Goal: Task Accomplishment & Management: Manage account settings

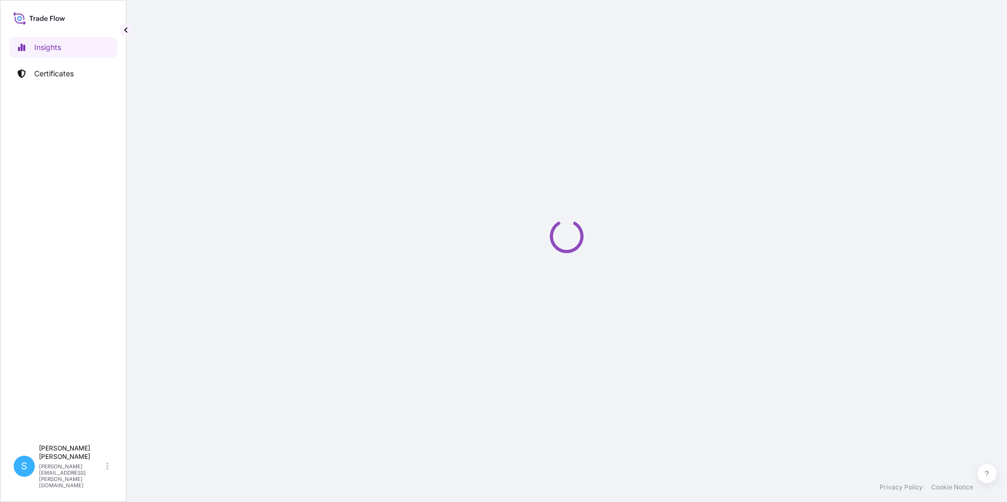
select select "2025"
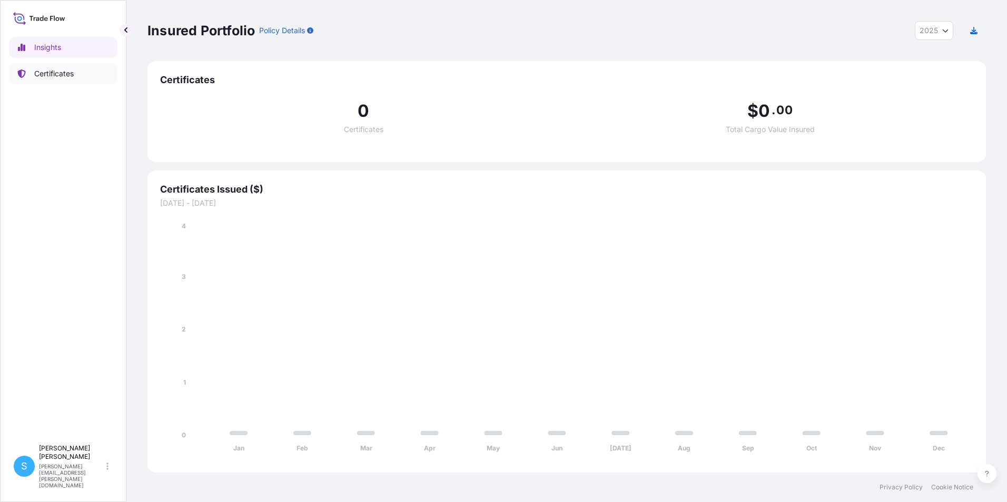
click at [46, 67] on link "Certificates" at bounding box center [63, 73] width 108 height 21
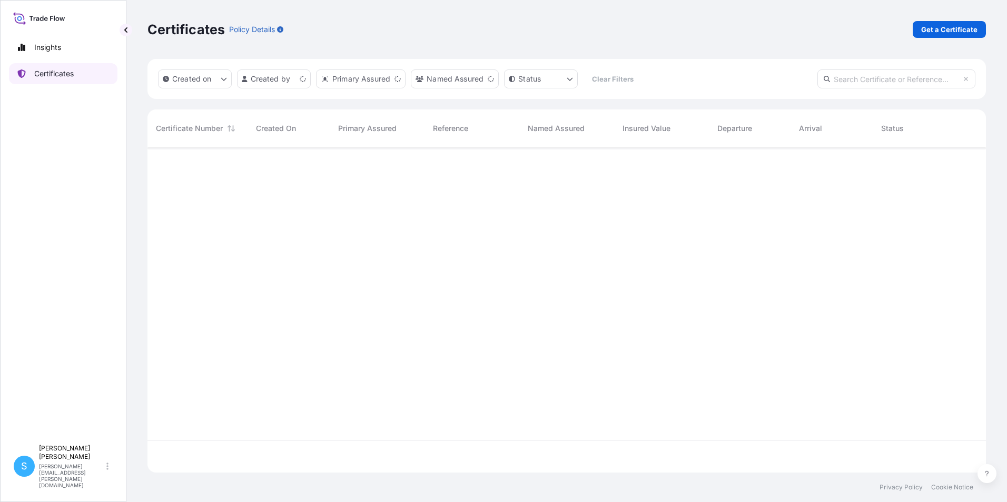
scroll to position [323, 830]
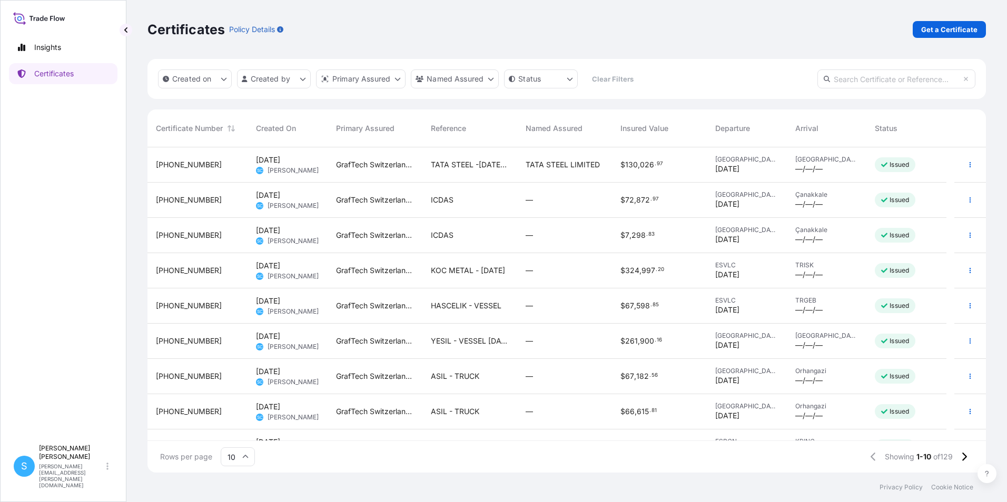
click at [524, 234] on div "—" at bounding box center [564, 235] width 95 height 35
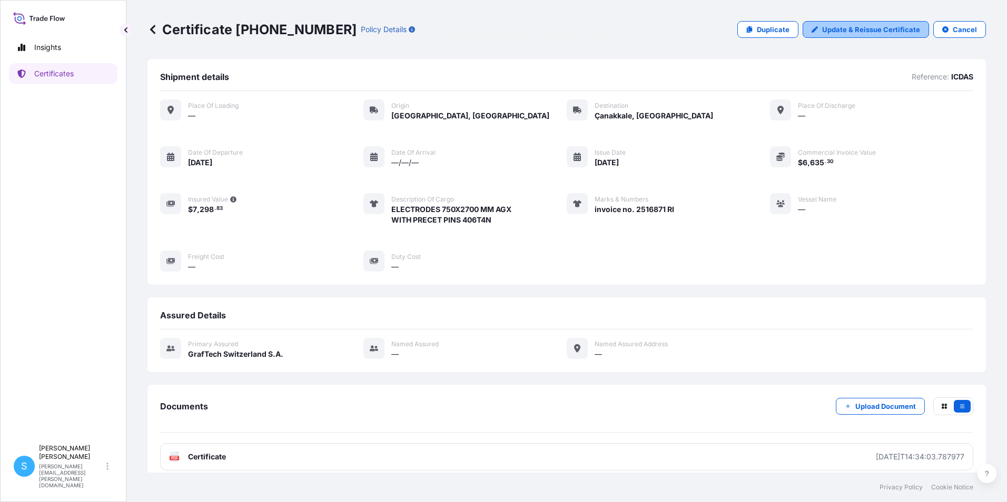
click at [831, 32] on p "Update & Reissue Certificate" at bounding box center [871, 29] width 98 height 11
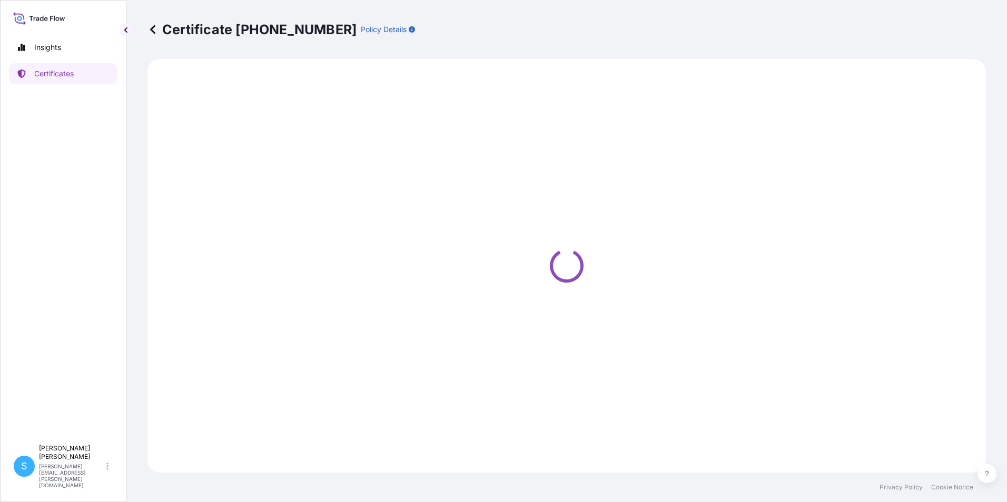
select select "Road"
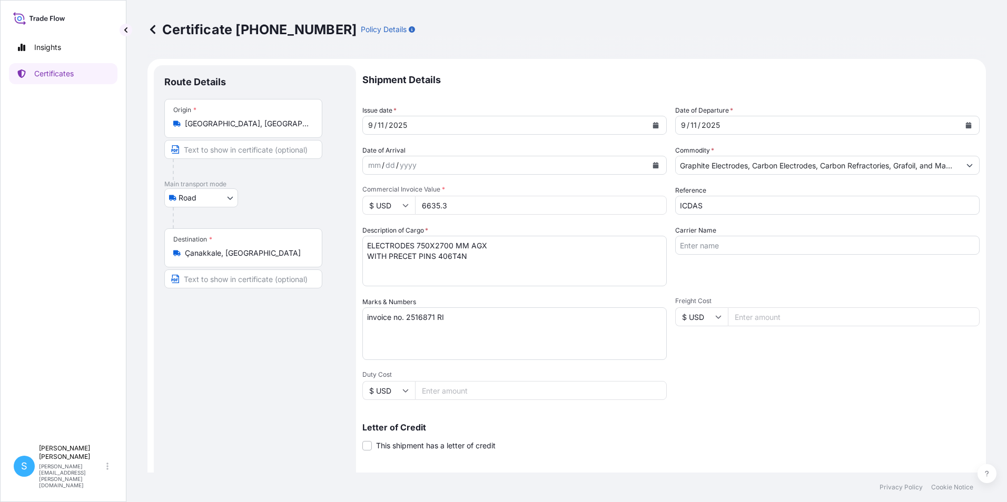
select select "31801"
click at [482, 208] on input "6635.3" at bounding box center [541, 205] width 252 height 19
type input "66357.30"
click at [766, 417] on div "Letter of Credit This shipment has a letter of credit Letter of credit * Letter…" at bounding box center [670, 431] width 617 height 41
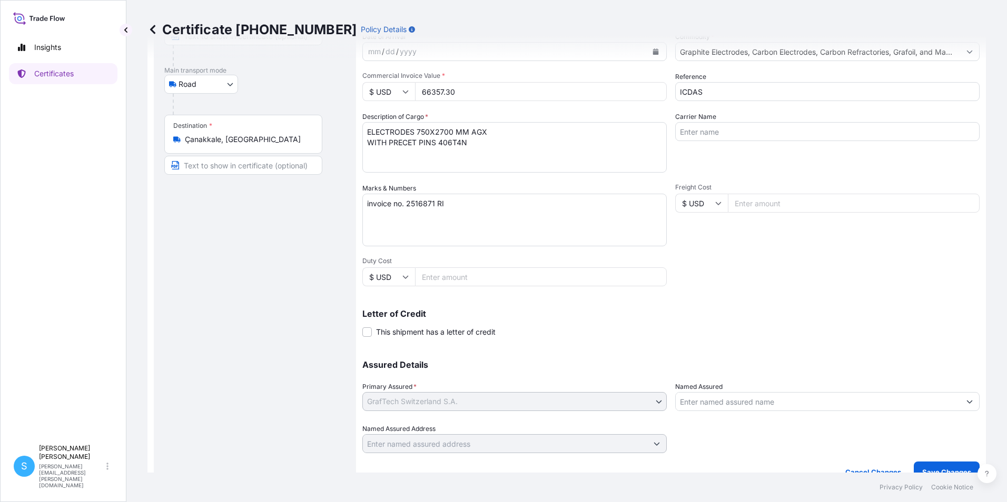
scroll to position [130, 0]
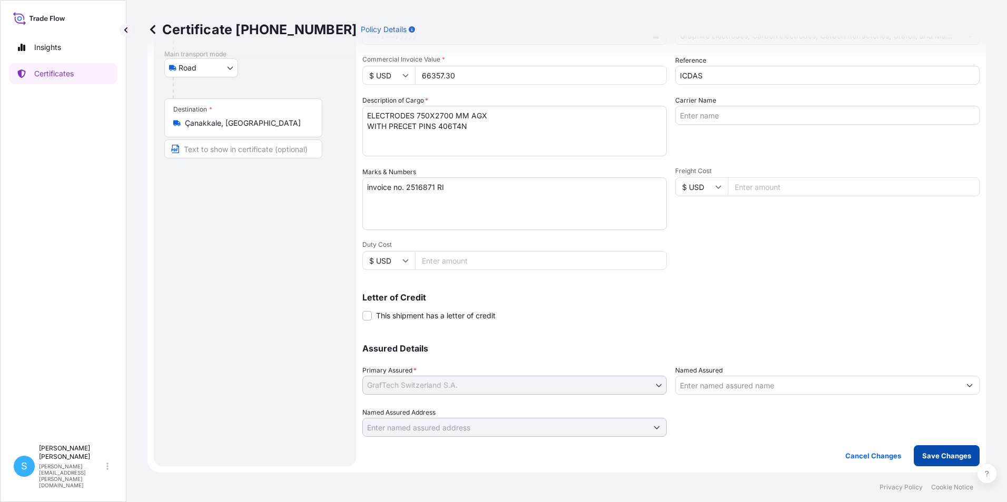
click at [943, 453] on p "Save Changes" at bounding box center [946, 456] width 49 height 11
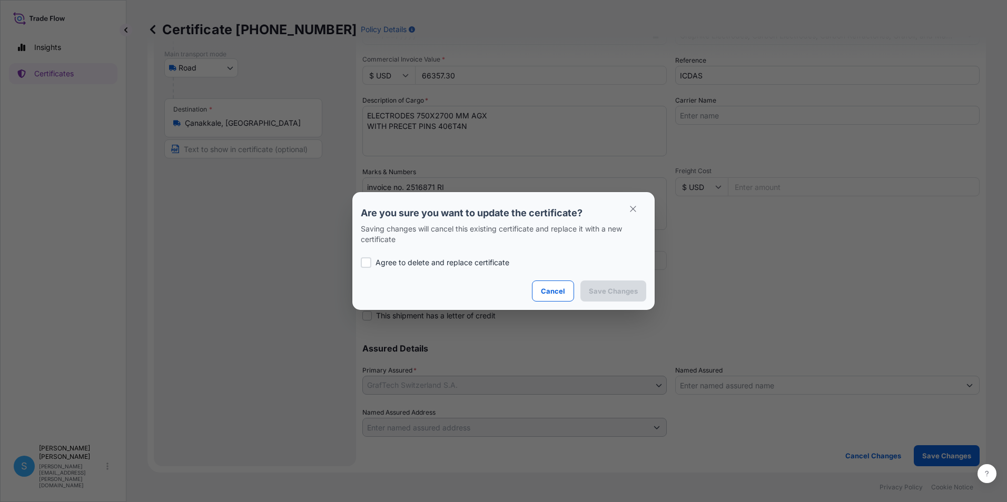
click at [396, 260] on p "Agree to delete and replace certificate" at bounding box center [442, 262] width 134 height 11
checkbox input "true"
click at [610, 289] on p "Save Changes" at bounding box center [613, 291] width 49 height 11
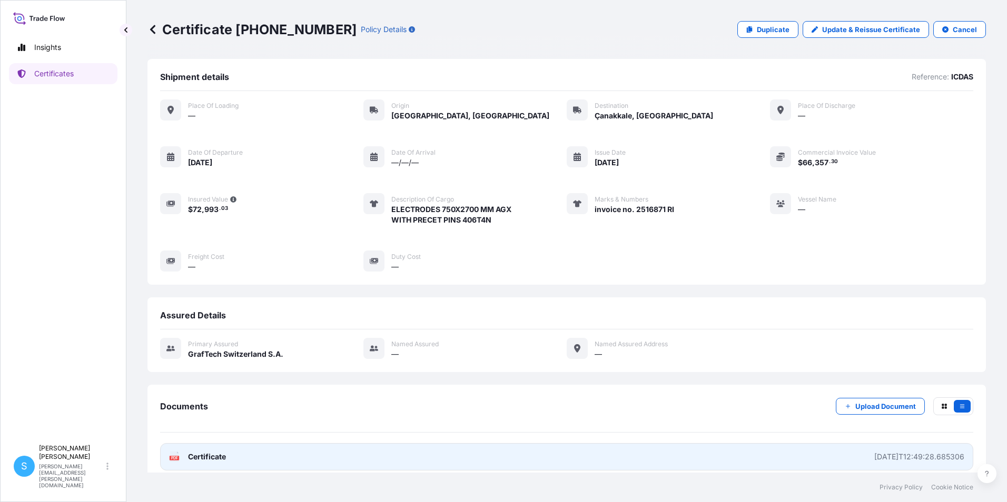
click at [339, 462] on link "PDF Certificate [DATE]T12:49:28.685306" at bounding box center [566, 456] width 813 height 27
